Goal: Task Accomplishment & Management: Use online tool/utility

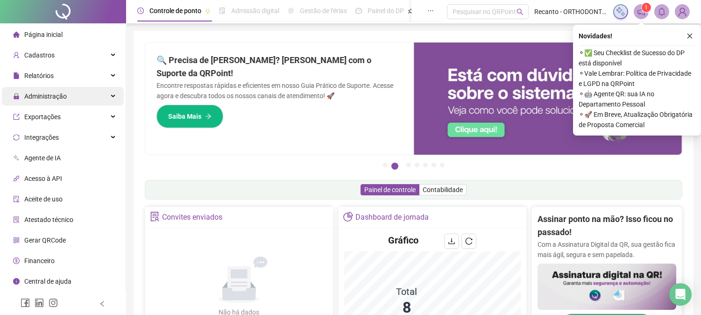
click at [88, 97] on div "Administração" at bounding box center [63, 96] width 122 height 19
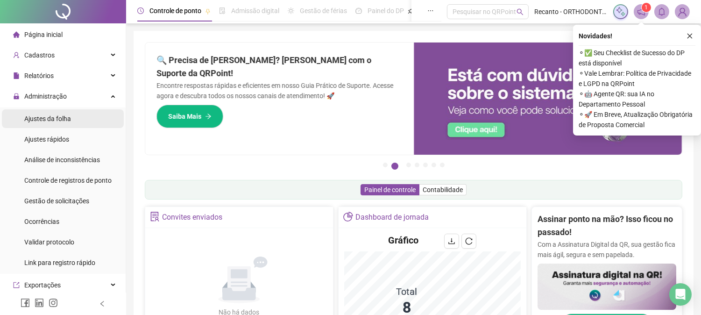
click at [69, 124] on div "Ajustes da folha" at bounding box center [47, 118] width 47 height 19
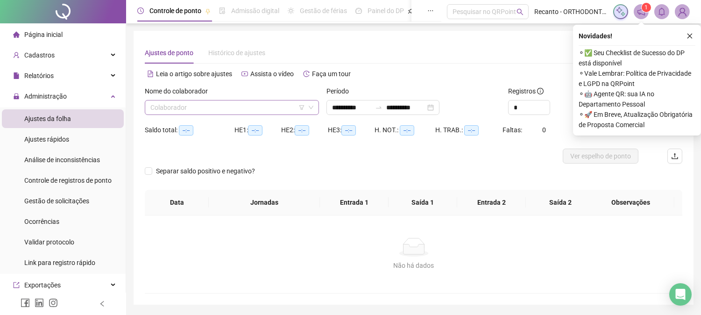
type input "**********"
click at [290, 108] on input "search" at bounding box center [227, 107] width 155 height 14
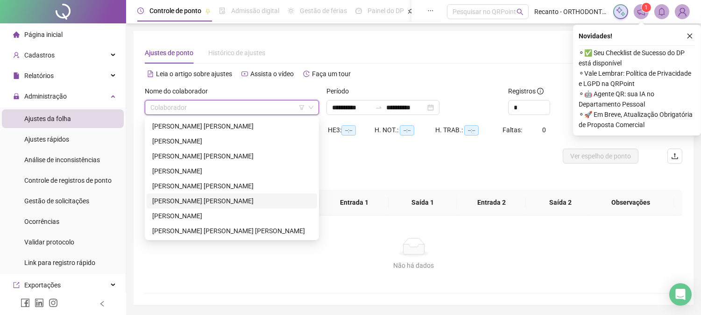
click at [183, 200] on div "[PERSON_NAME] [PERSON_NAME]" at bounding box center [231, 201] width 159 height 10
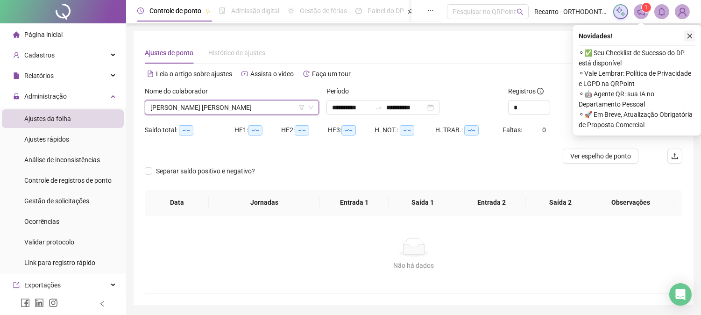
click at [689, 34] on icon "close" at bounding box center [689, 36] width 7 height 7
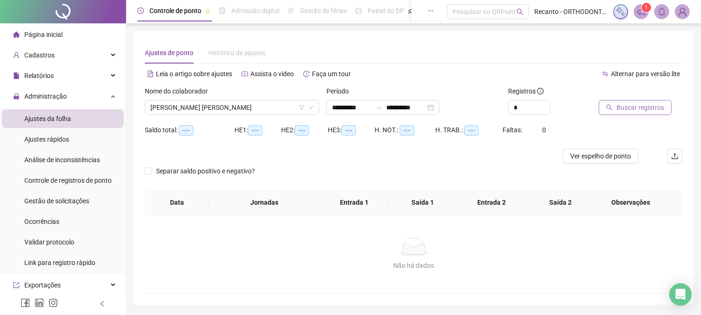
click at [643, 106] on span "Buscar registros" at bounding box center [640, 107] width 48 height 10
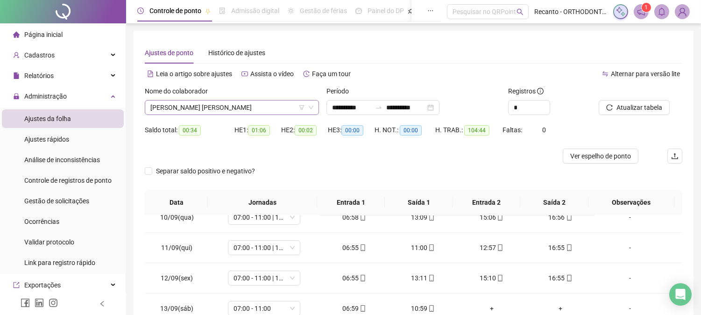
click at [250, 110] on span "[PERSON_NAME] [PERSON_NAME]" at bounding box center [231, 107] width 163 height 14
